Goal: Task Accomplishment & Management: Use online tool/utility

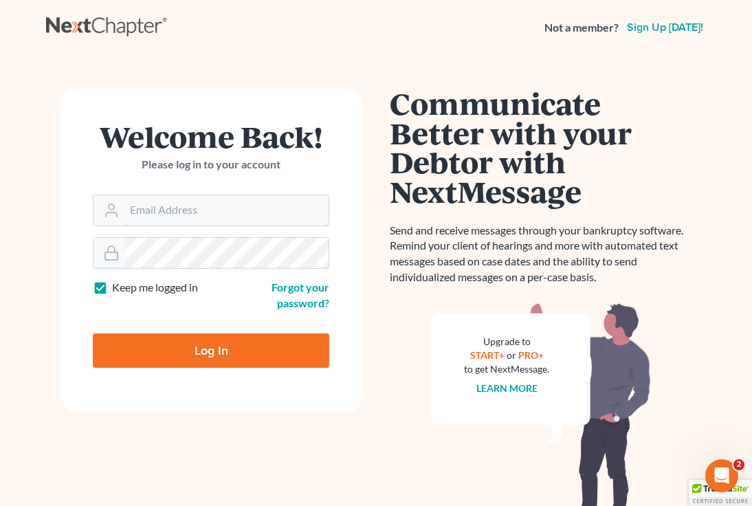
type input "[EMAIL_ADDRESS][DOMAIN_NAME]"
click at [286, 358] on input "Log In" at bounding box center [211, 350] width 237 height 34
type input "Thinking..."
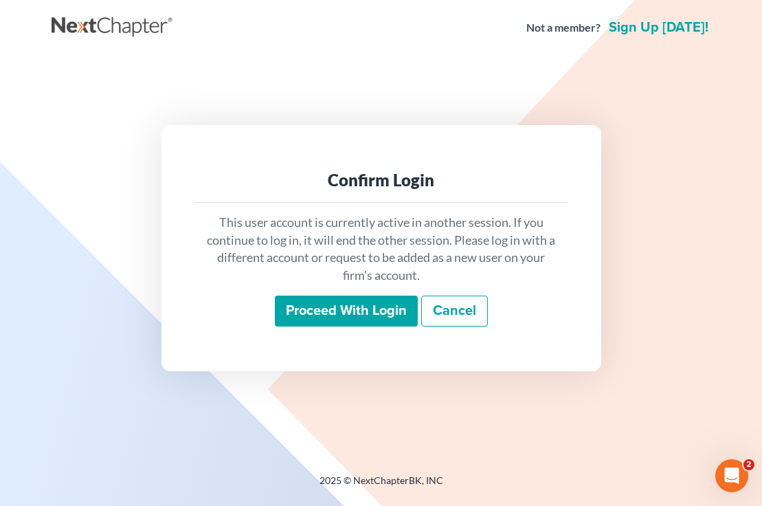
click at [306, 325] on input "Proceed with login" at bounding box center [346, 312] width 143 height 32
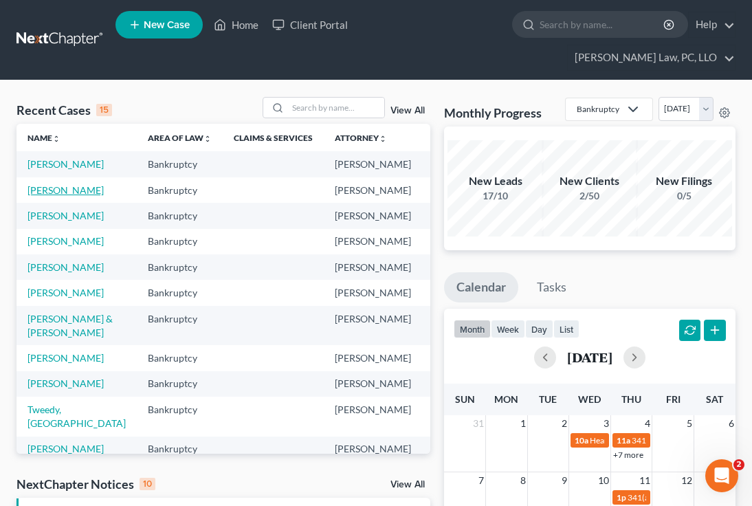
click at [49, 190] on link "Alba, Vanessa" at bounding box center [66, 190] width 76 height 12
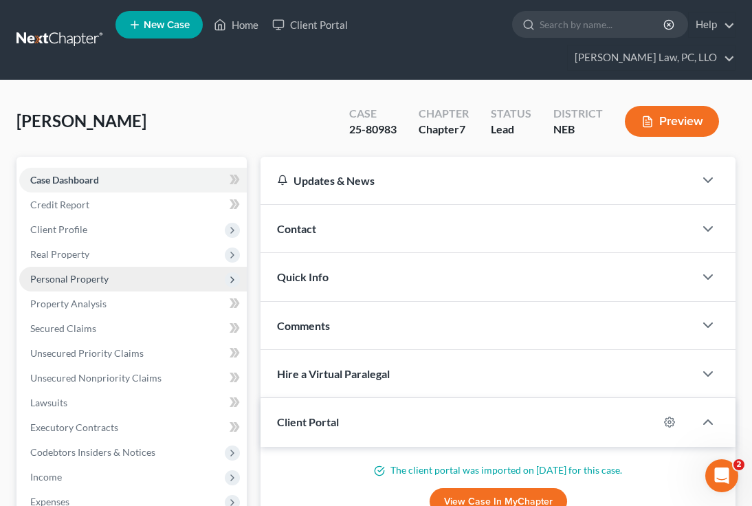
click at [190, 267] on span "Personal Property" at bounding box center [133, 279] width 228 height 25
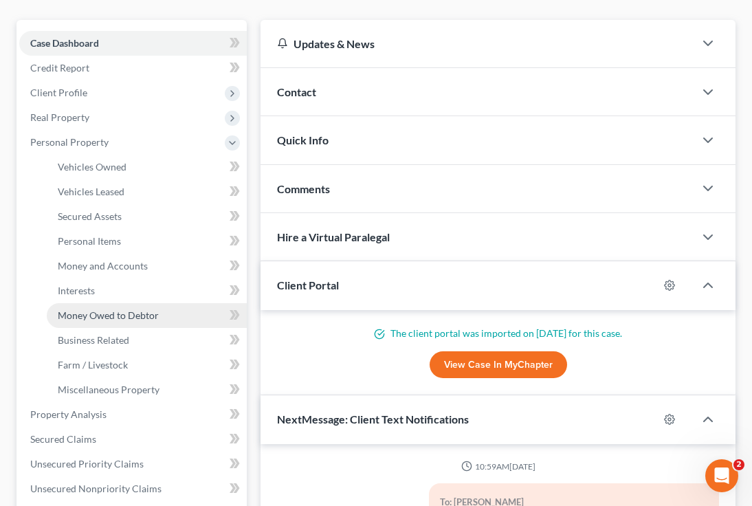
scroll to position [138, 0]
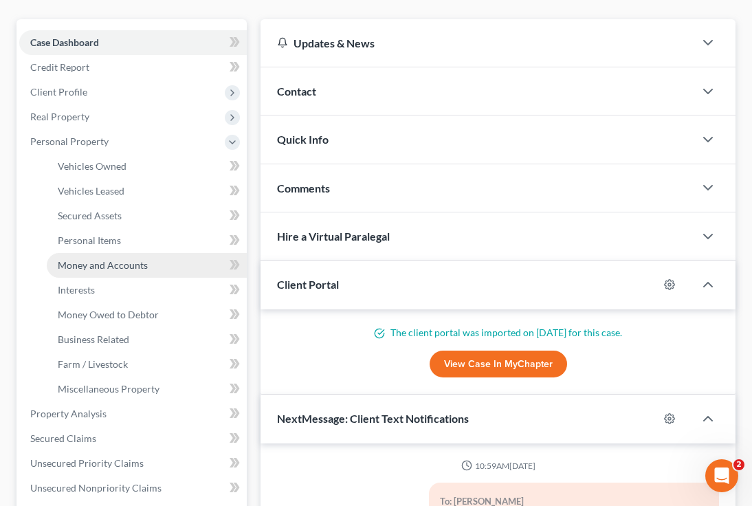
click at [136, 259] on span "Money and Accounts" at bounding box center [103, 265] width 90 height 12
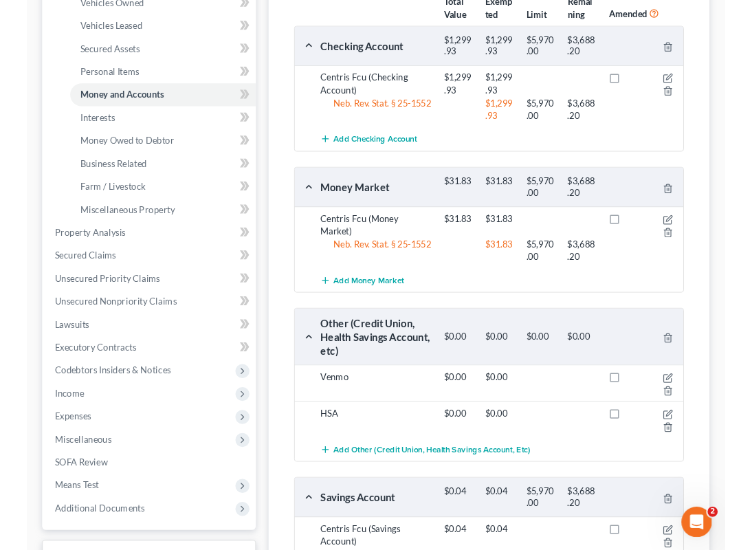
scroll to position [325, 0]
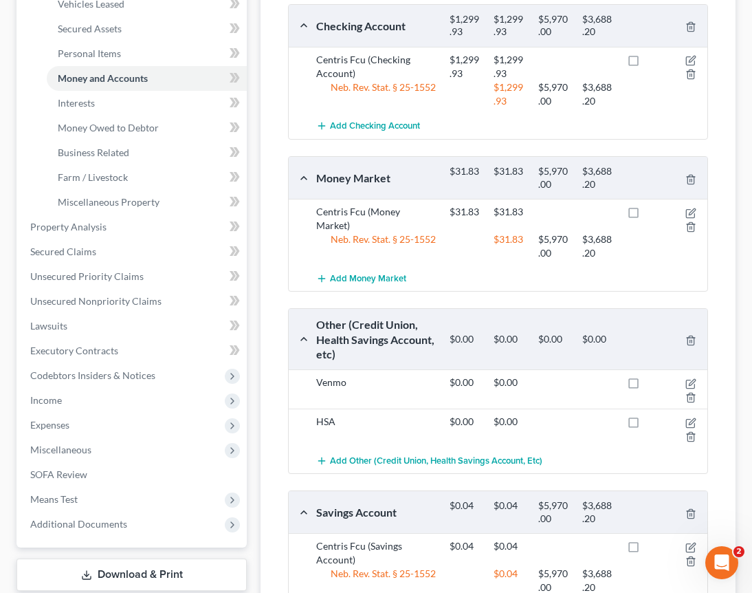
click at [6, 505] on div "Alba, Vanessa Upgraded Case 25-80983 Chapter Chapter 7 Status Lead District NEB…" at bounding box center [376, 243] width 752 height 974
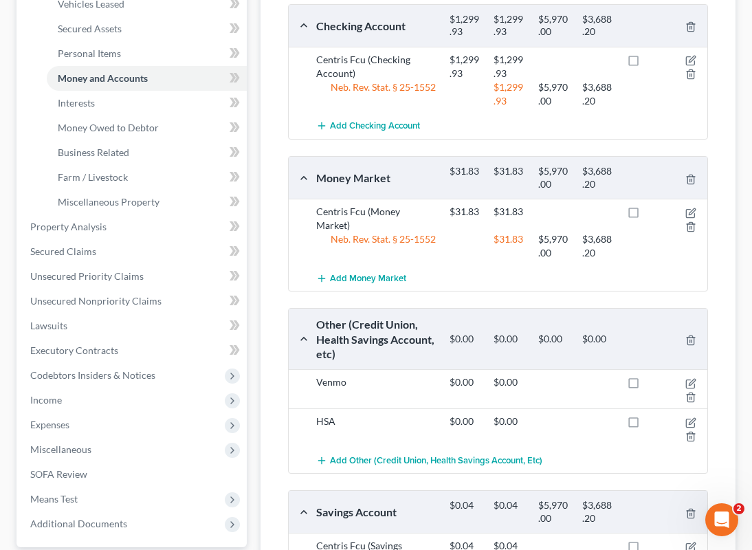
click at [732, 461] on div "Money and Accounts Select Account Type Brokerage (A/B: 18, SOFA: 20) Cash on Ha…" at bounding box center [498, 278] width 475 height 761
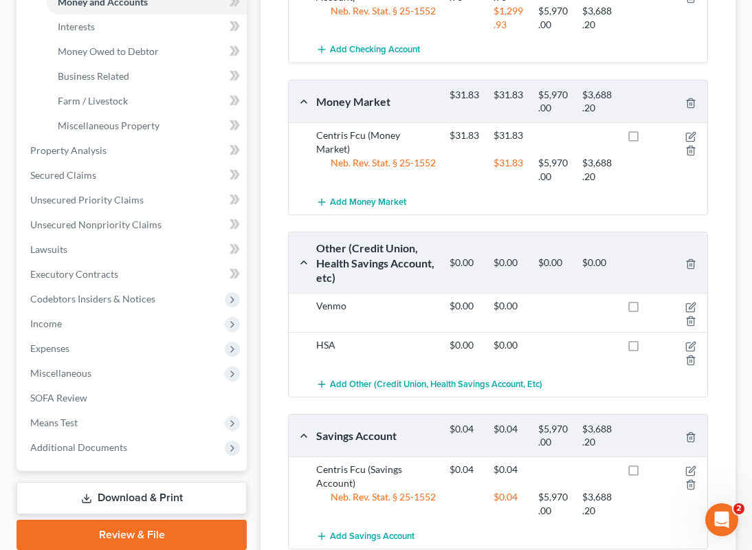
scroll to position [462, 0]
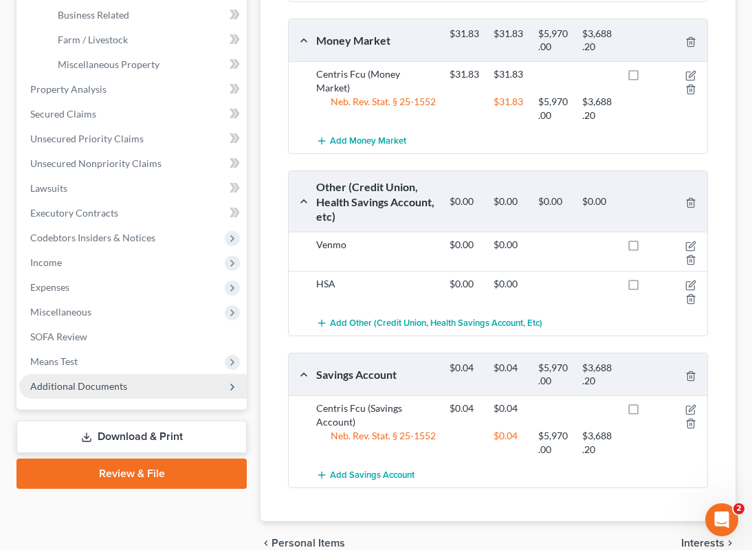
click at [159, 374] on span "Additional Documents" at bounding box center [133, 386] width 228 height 25
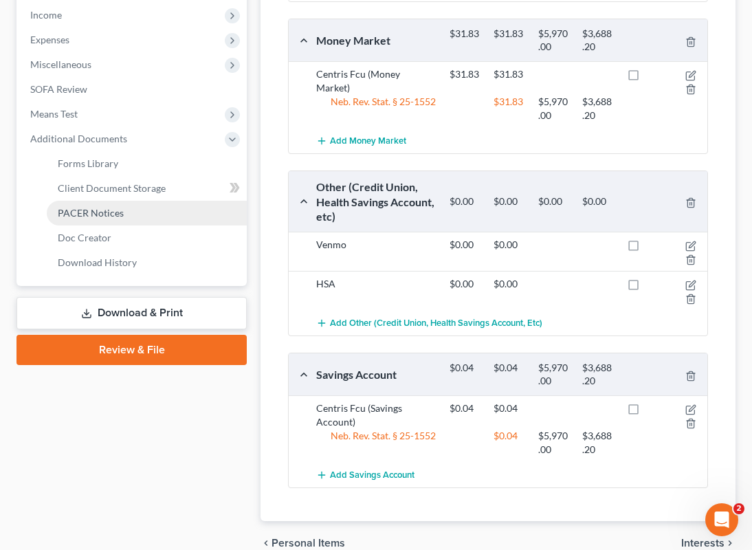
click at [116, 207] on span "PACER Notices" at bounding box center [91, 213] width 66 height 12
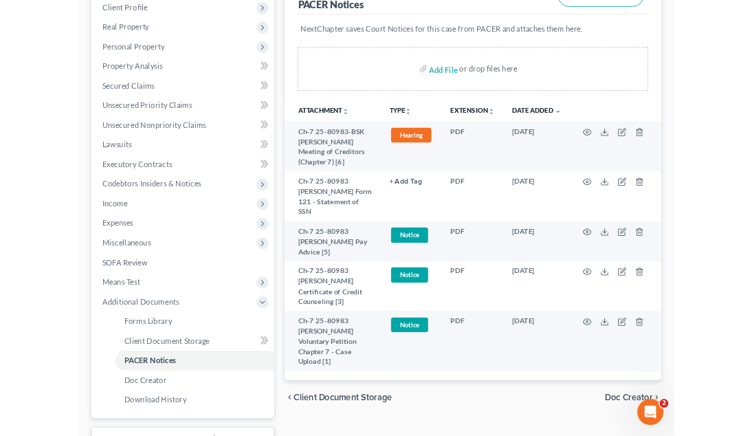
scroll to position [275, 0]
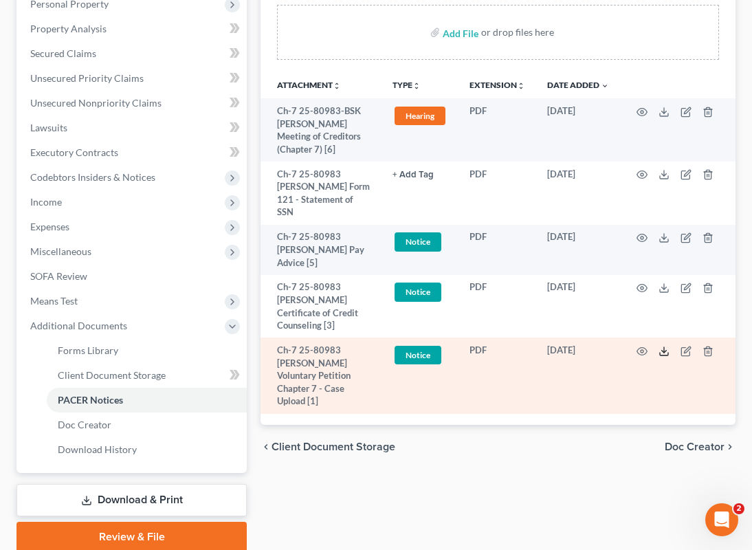
click at [661, 346] on icon at bounding box center [664, 351] width 11 height 11
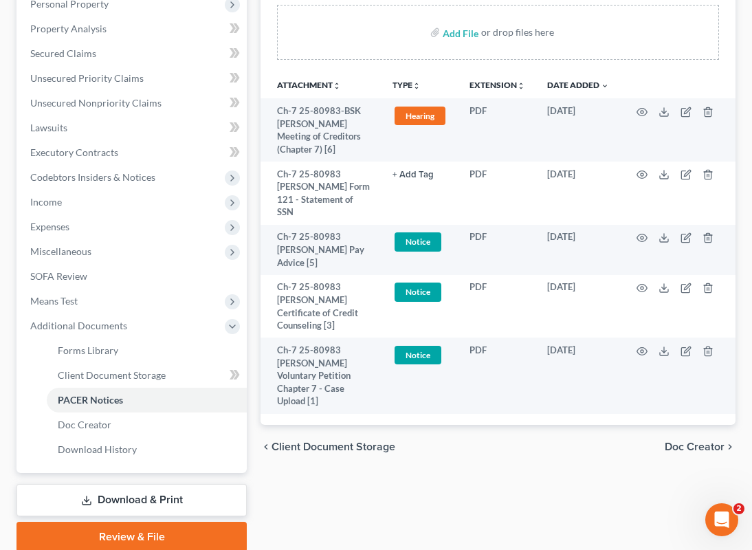
click at [482, 474] on div "Forms Library Client Document Storage PACER Notices Doc Creator Download Histor…" at bounding box center [498, 217] width 489 height 670
click at [367, 505] on div "Forms Library Client Document Storage PACER Notices Doc Creator Download Histor…" at bounding box center [498, 217] width 489 height 670
click at [648, 500] on div "Forms Library Client Document Storage PACER Notices Doc Creator Download Histor…" at bounding box center [498, 217] width 489 height 670
